Goal: Transaction & Acquisition: Purchase product/service

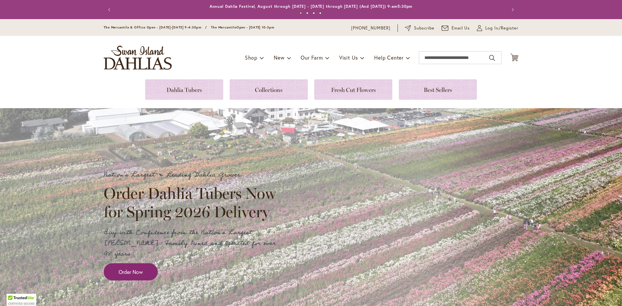
click at [151, 249] on p "Buy with Confidence from the Nation's Largest Dahlia Grower. Family Owned and O…" at bounding box center [193, 244] width 178 height 32
click at [133, 268] on span "Order Now" at bounding box center [131, 271] width 24 height 7
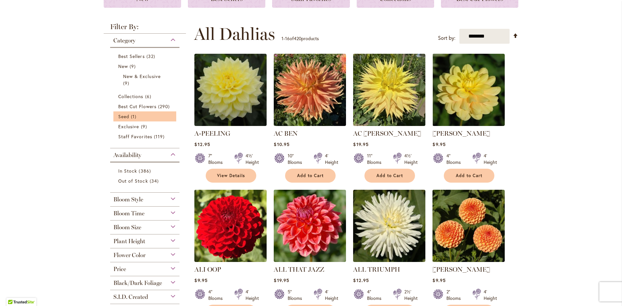
scroll to position [216, 0]
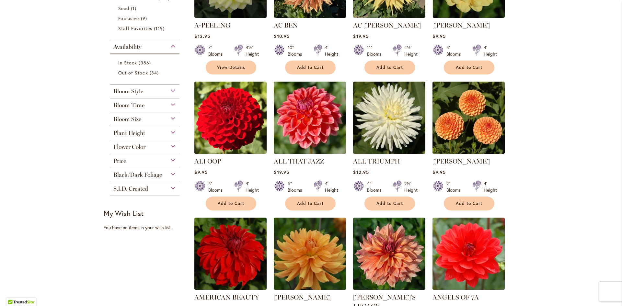
click at [168, 114] on div "Bloom Size" at bounding box center [144, 117] width 69 height 10
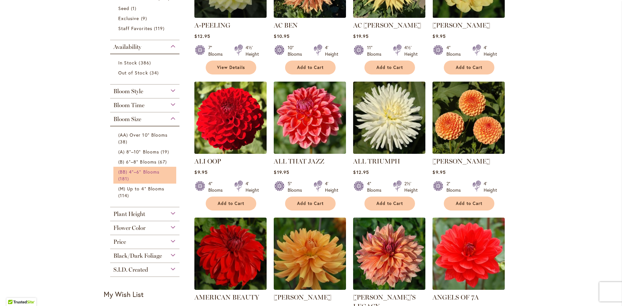
click at [148, 171] on span "(BB) 4"–6" Blooms" at bounding box center [138, 172] width 41 height 6
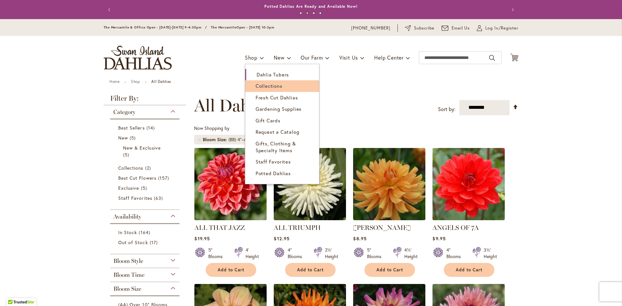
click at [257, 85] on span "Collections" at bounding box center [269, 86] width 27 height 6
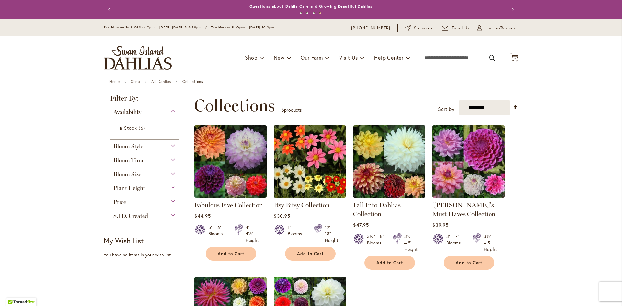
click at [170, 147] on div "Bloom Style" at bounding box center [144, 145] width 69 height 10
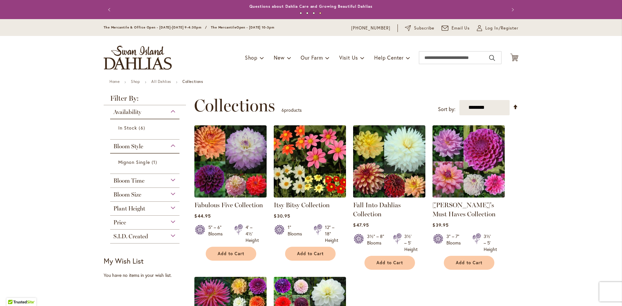
click at [170, 147] on div "Bloom Style" at bounding box center [144, 145] width 69 height 10
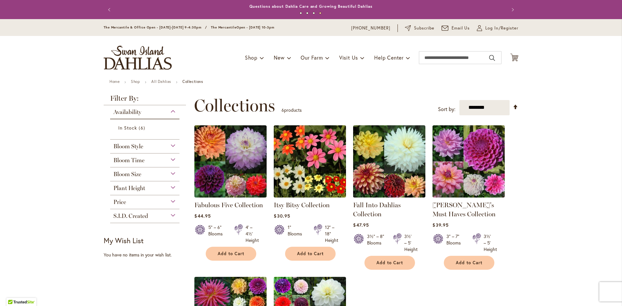
click at [170, 162] on div "Bloom Time" at bounding box center [144, 159] width 69 height 10
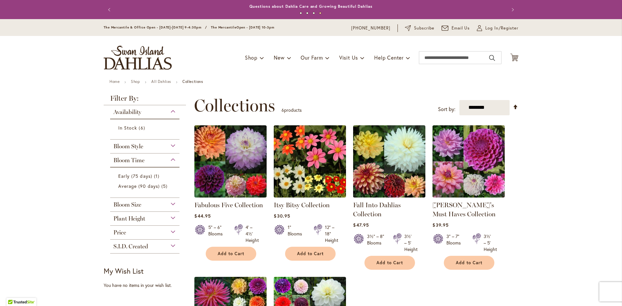
click at [170, 162] on div "Bloom Time" at bounding box center [144, 159] width 69 height 10
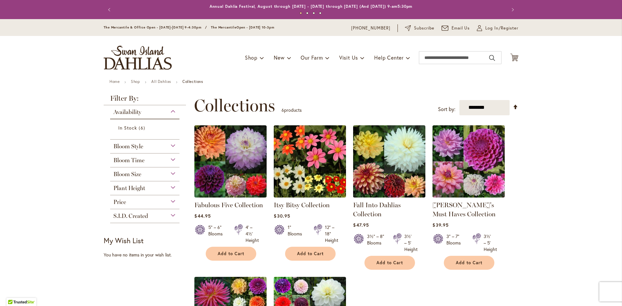
click at [169, 174] on div "Bloom Size" at bounding box center [144, 173] width 69 height 10
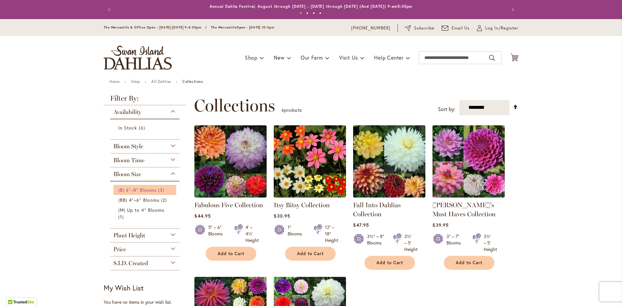
click at [153, 189] on span "(B) 6"–8" Blooms" at bounding box center [137, 190] width 38 height 6
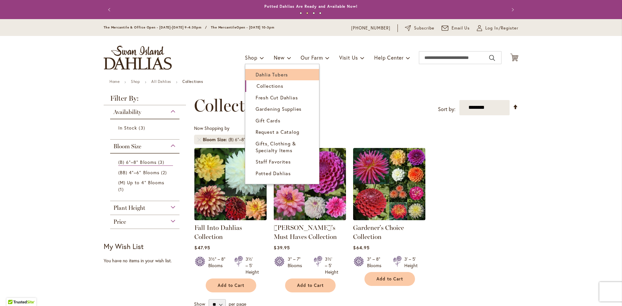
click at [257, 74] on span "Dahlia Tubers" at bounding box center [272, 74] width 32 height 6
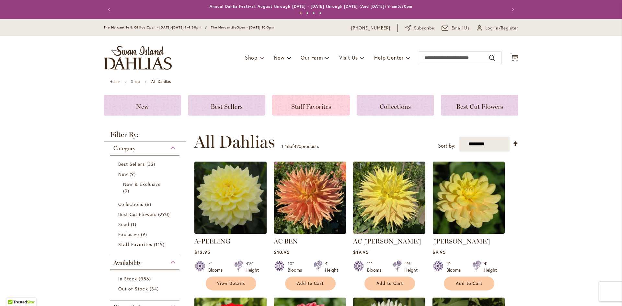
click at [324, 112] on div "Staff Favorites" at bounding box center [310, 105] width 77 height 21
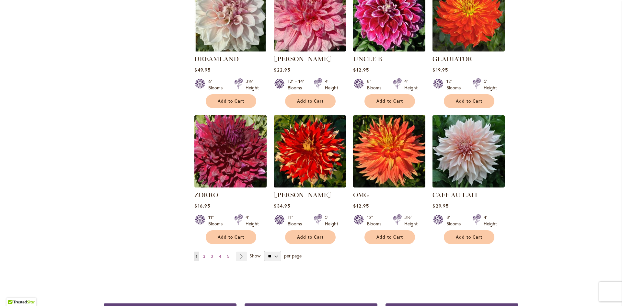
scroll to position [432, 0]
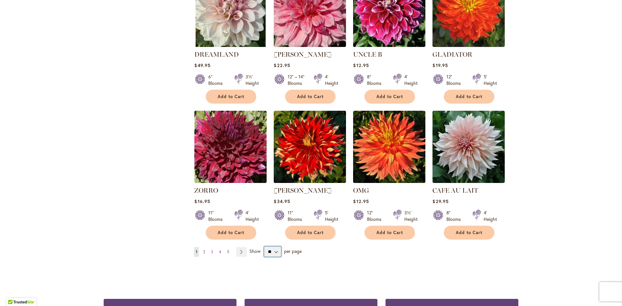
click at [274, 252] on select "** ** ** **" at bounding box center [272, 252] width 17 height 10
select select "**"
click at [264, 247] on select "** ** ** **" at bounding box center [272, 252] width 17 height 10
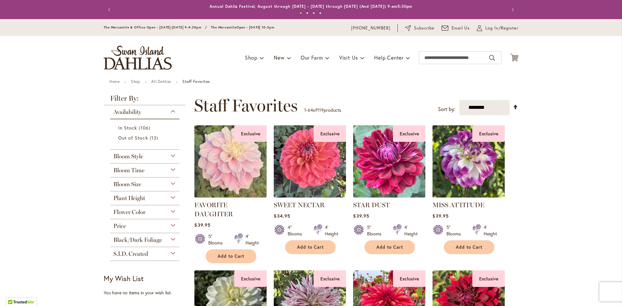
click at [147, 213] on div "Flower Color" at bounding box center [144, 211] width 69 height 10
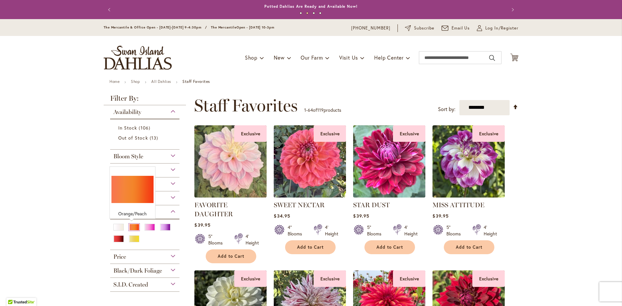
click at [132, 226] on div "Orange/Peach" at bounding box center [134, 227] width 10 height 7
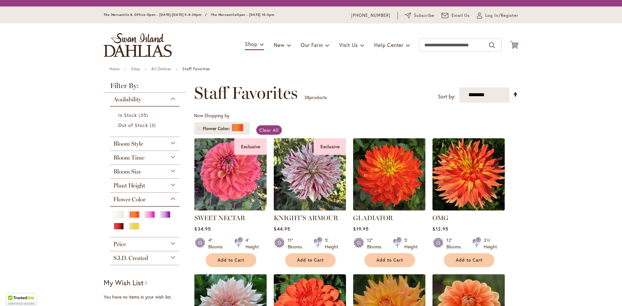
scroll to position [101, 0]
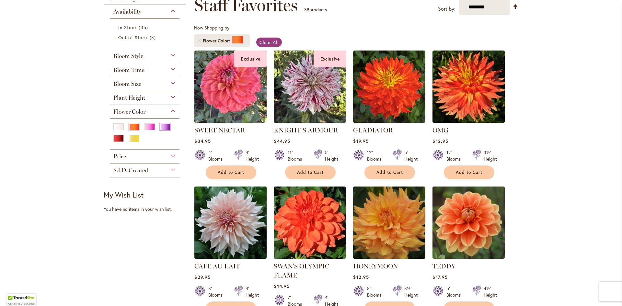
click at [165, 127] on div "Purple" at bounding box center [165, 127] width 10 height 7
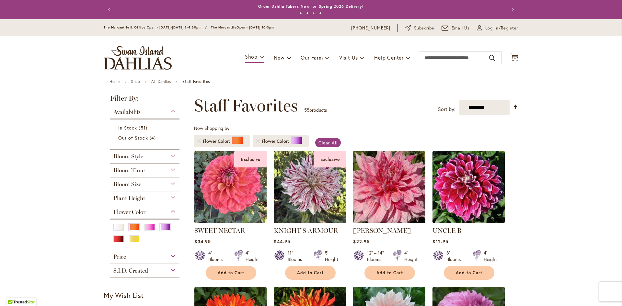
click at [170, 157] on div "Bloom Style" at bounding box center [144, 155] width 69 height 10
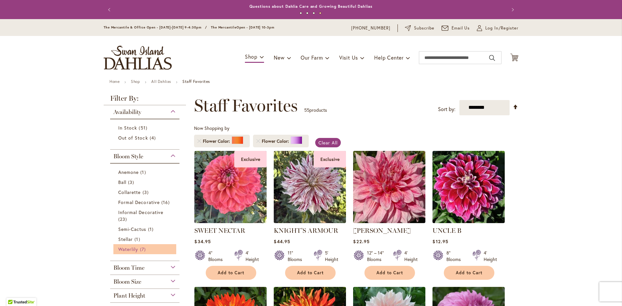
click at [134, 251] on span "Waterlily" at bounding box center [128, 249] width 20 height 6
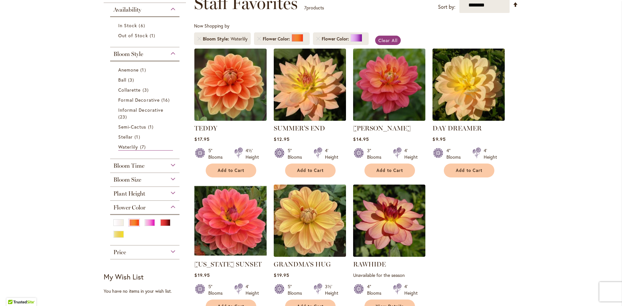
scroll to position [108, 0]
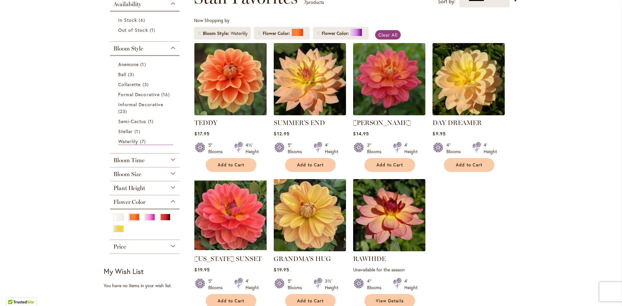
click at [170, 176] on div "Bloom Size" at bounding box center [144, 173] width 69 height 10
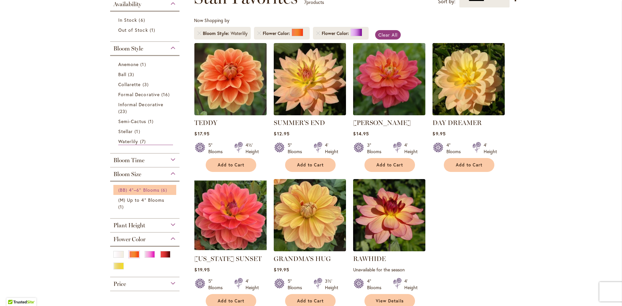
click at [148, 188] on span "(BB) 4"–6" Blooms" at bounding box center [138, 190] width 41 height 6
